Goal: Ask a question

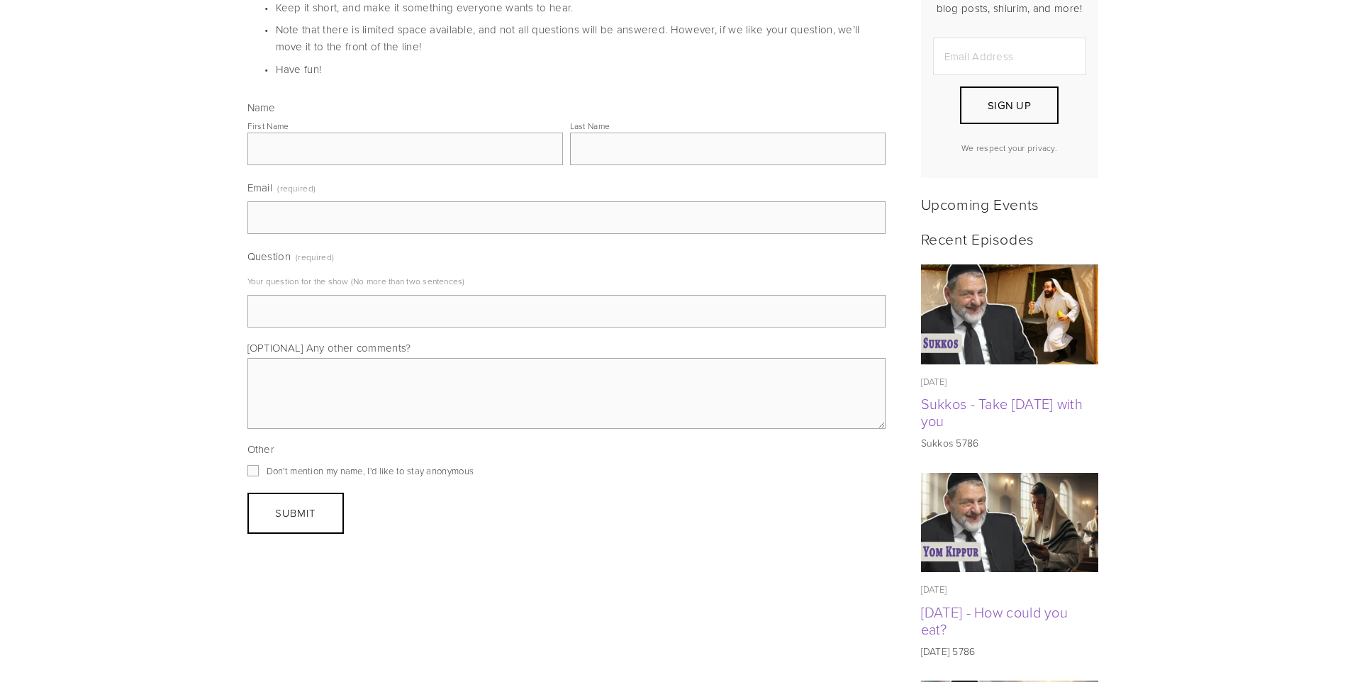
scroll to position [576, 0]
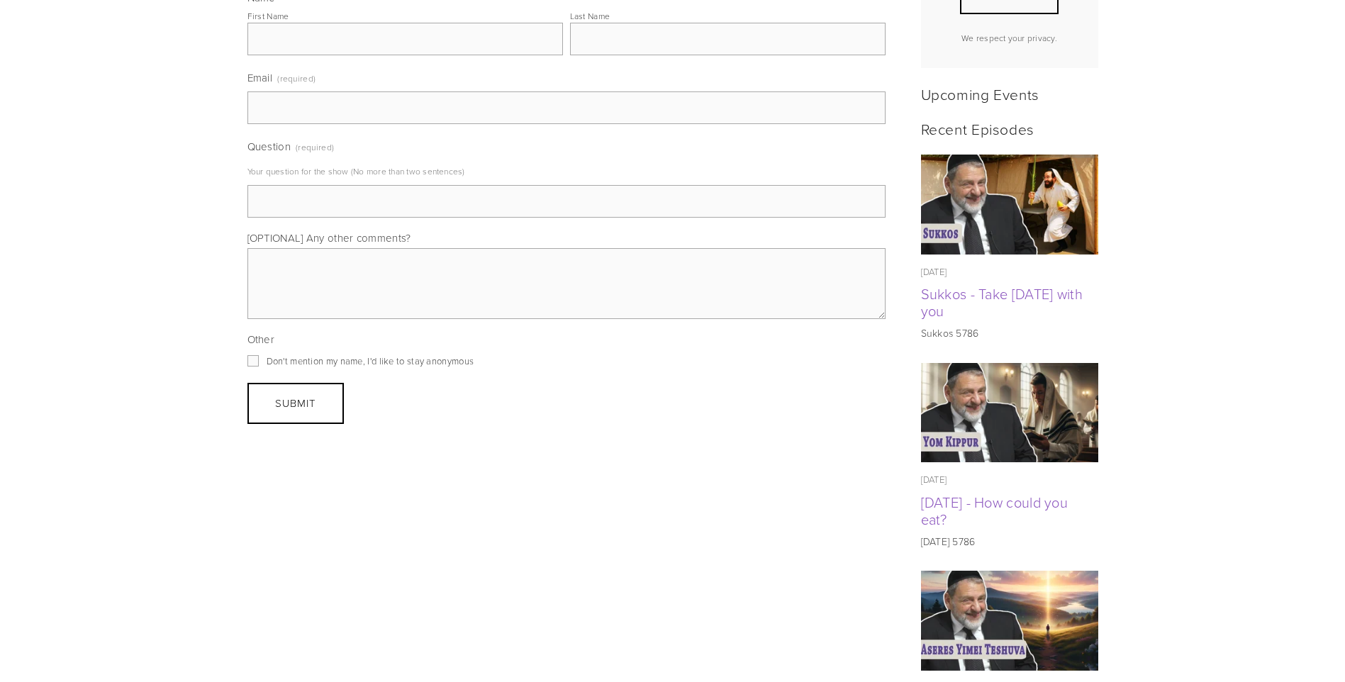
click at [333, 96] on input "Email (required)" at bounding box center [566, 107] width 638 height 33
drag, startPoint x: 253, startPoint y: 56, endPoint x: 461, endPoint y: 69, distance: 208.2
click at [461, 69] on label "Email (required)" at bounding box center [566, 79] width 638 height 23
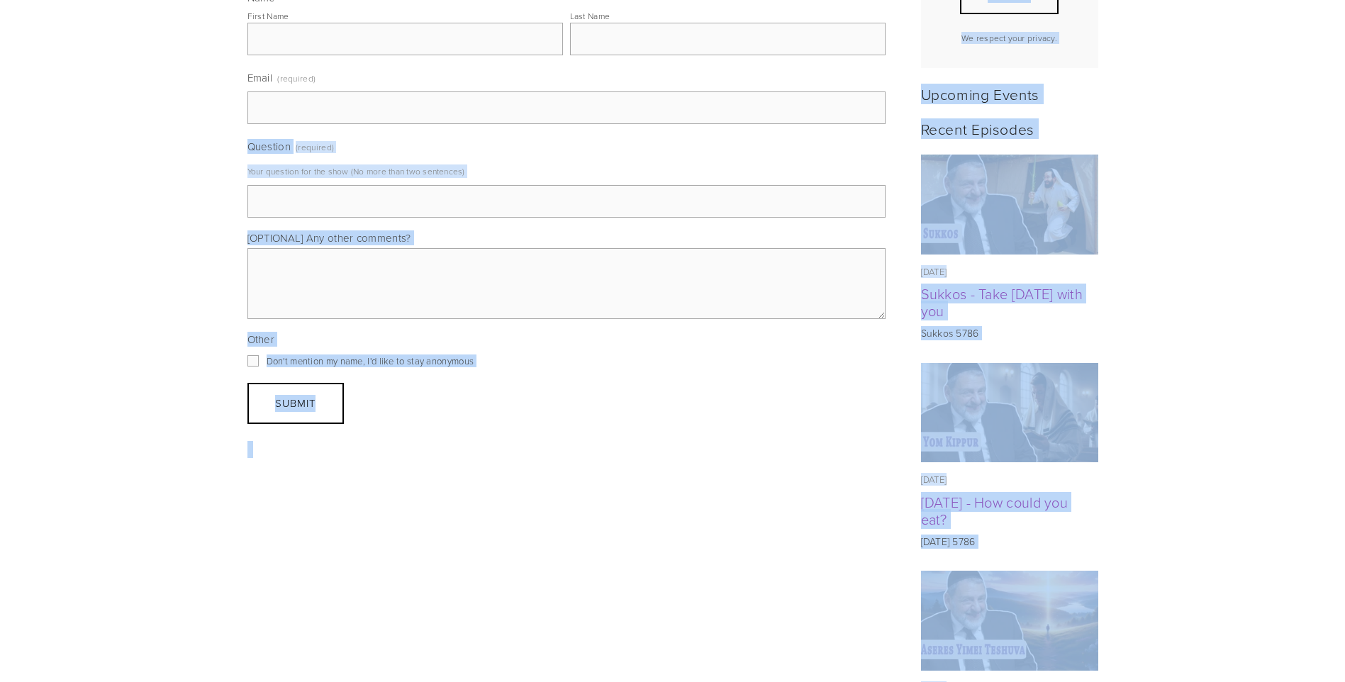
drag, startPoint x: 208, startPoint y: 53, endPoint x: 395, endPoint y: 76, distance: 187.9
click at [395, 76] on div "Question Submissions Submit your questions for the Q&A segment, where R’ [PERSO…" at bounding box center [672, 584] width 1345 height 1757
click at [120, 125] on div "Question Submissions Submit your questions for the Q&A segment, where R’ [PERSO…" at bounding box center [672, 584] width 1345 height 1757
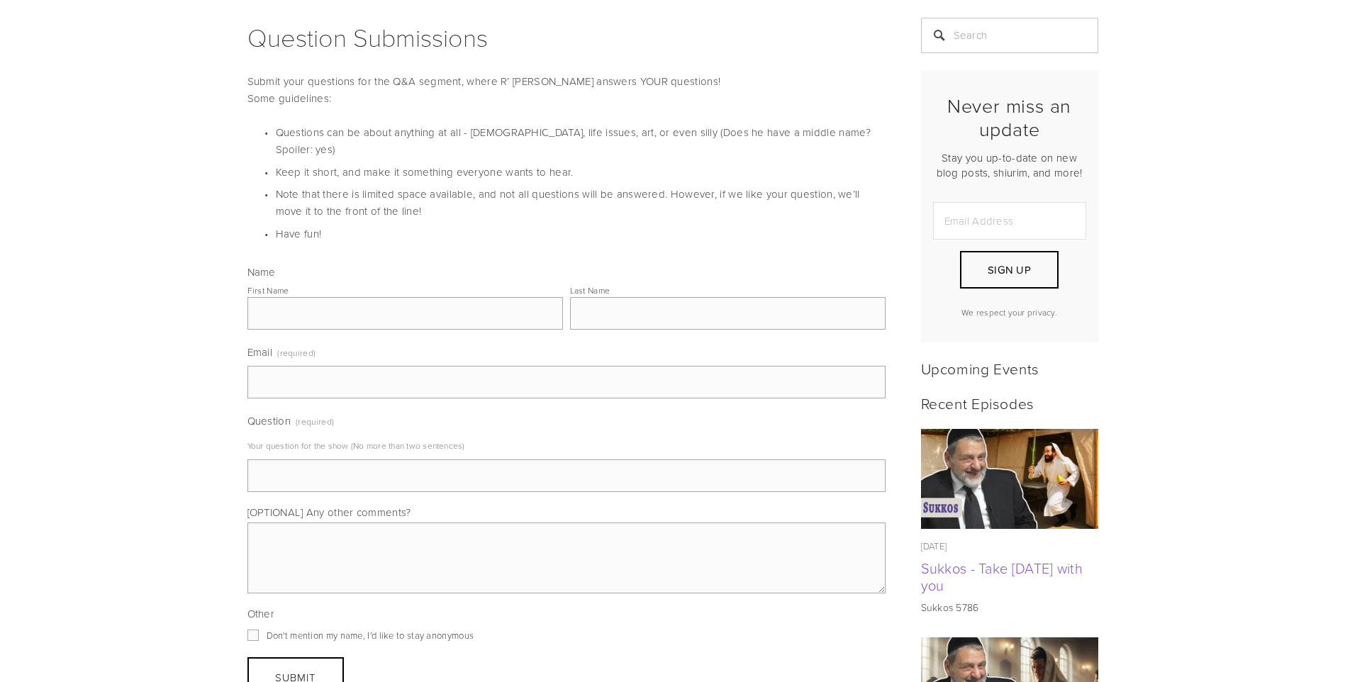
scroll to position [79, 0]
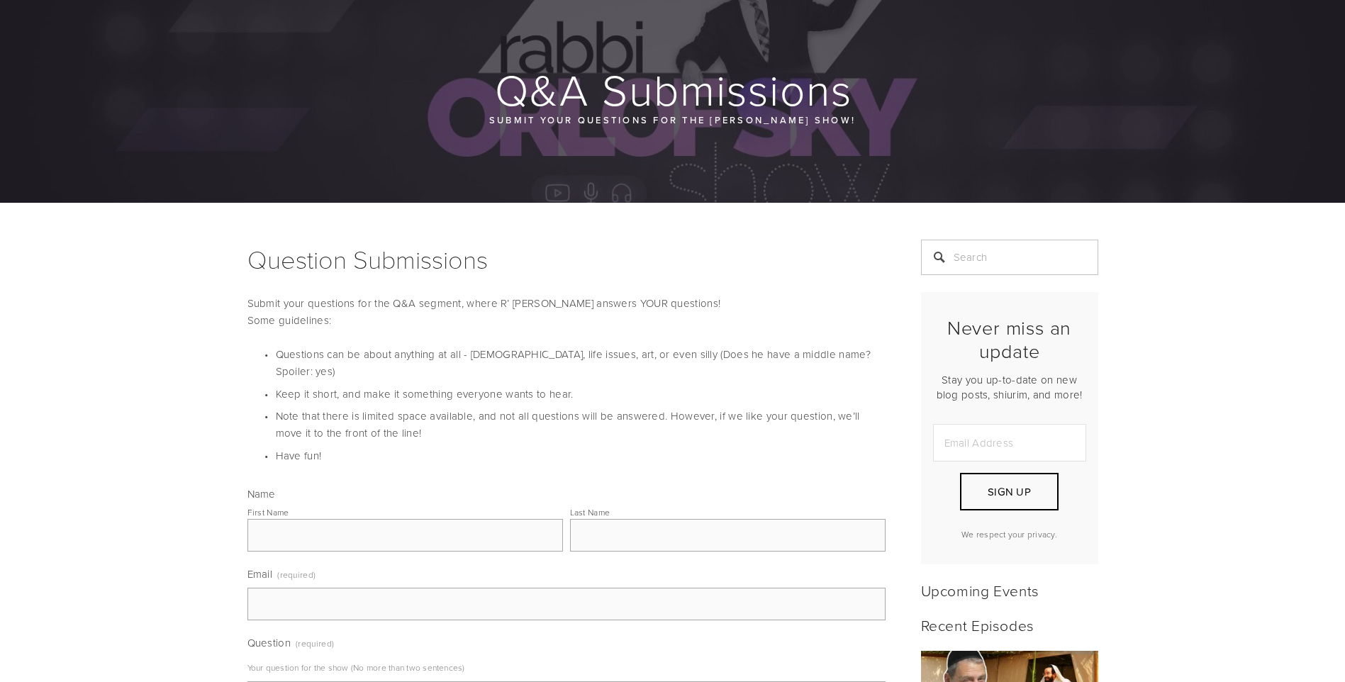
click at [694, 104] on h1 "Q&A Submissions" at bounding box center [673, 89] width 852 height 45
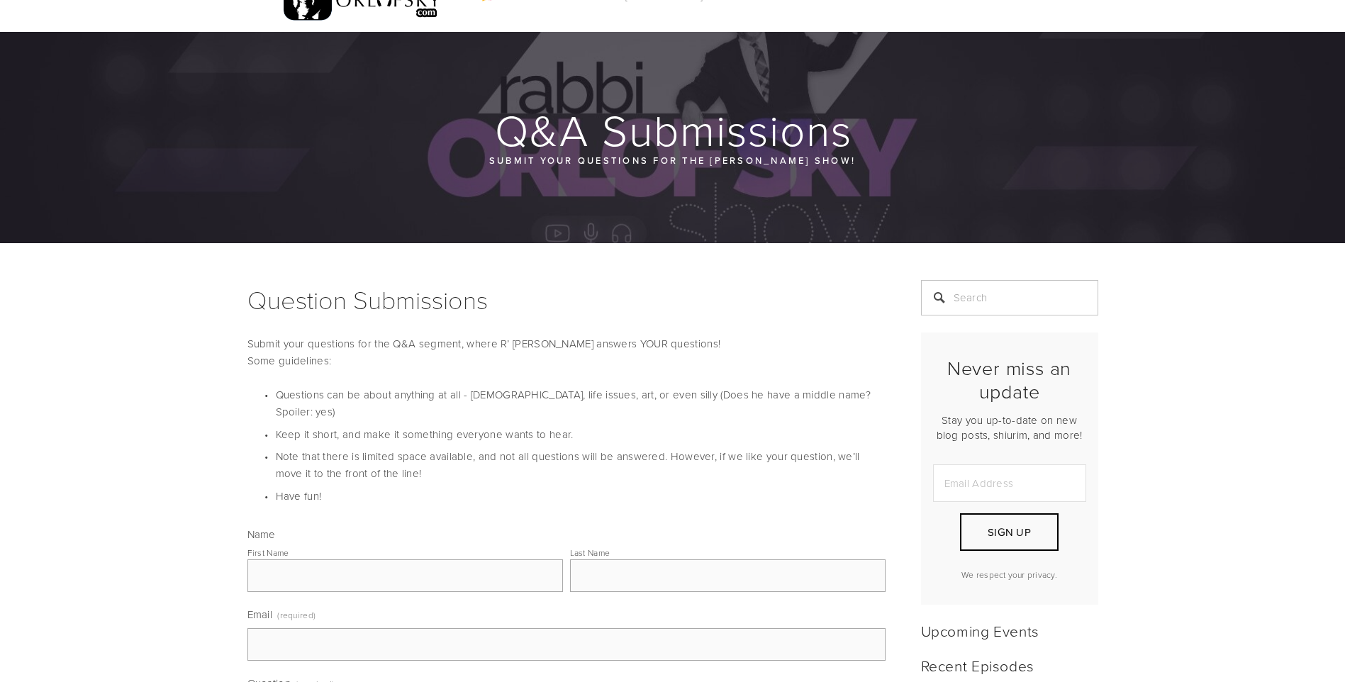
scroll to position [0, 0]
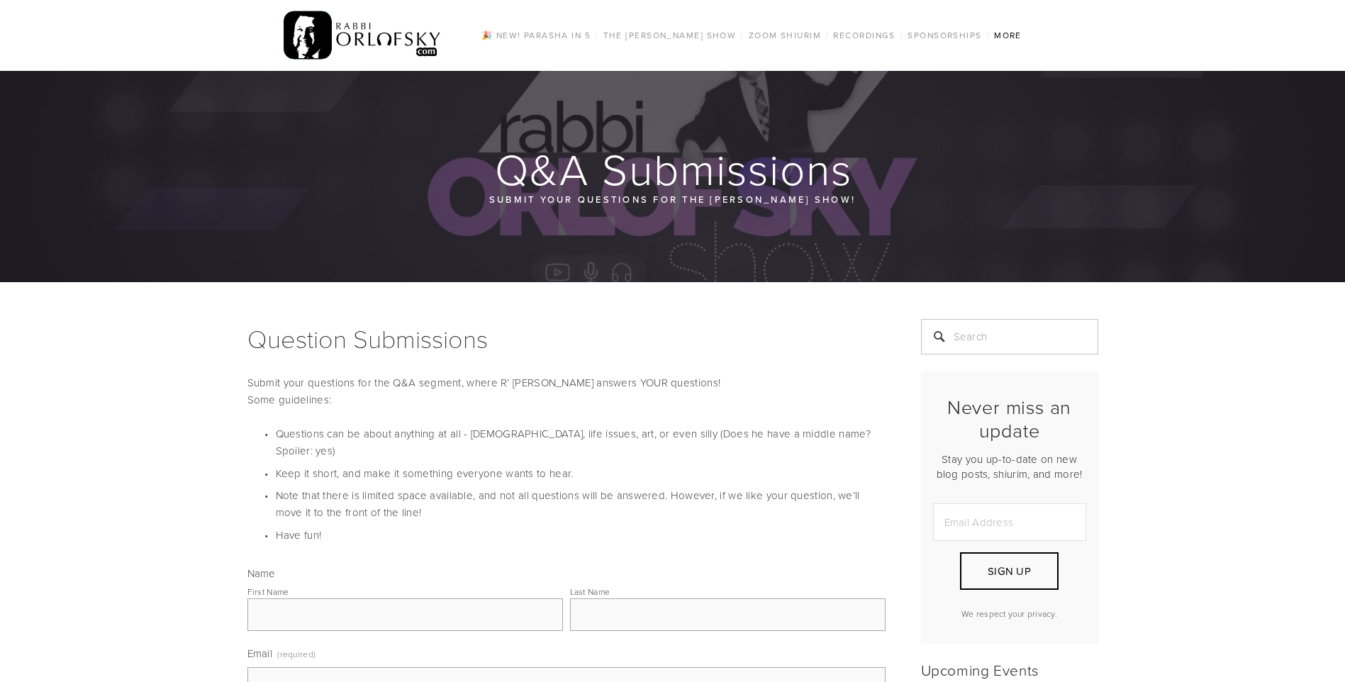
click at [319, 2] on div "🎉 NEW! Parasha in 5 / The Rabbi Orlofsky Show / All Episodes Tefila series Shid…" at bounding box center [672, 35] width 851 height 71
click at [315, 16] on img at bounding box center [363, 35] width 158 height 55
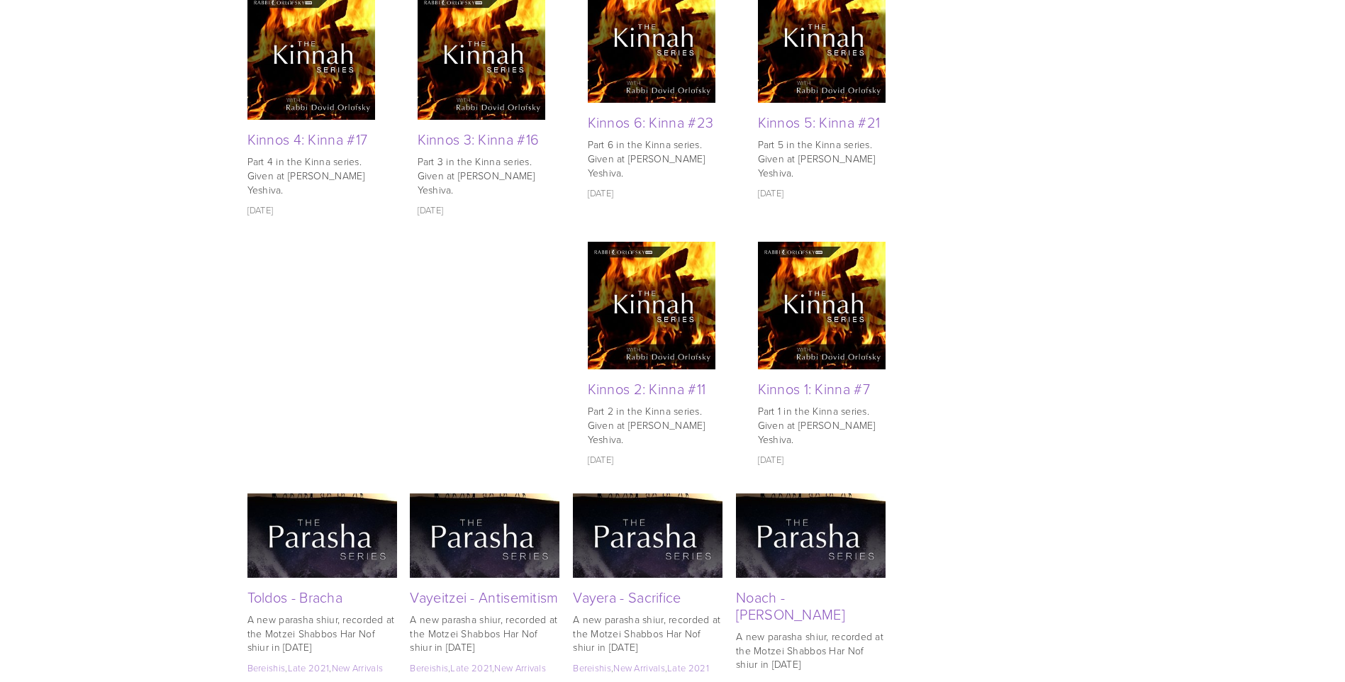
scroll to position [2482, 0]
